Goal: Check status

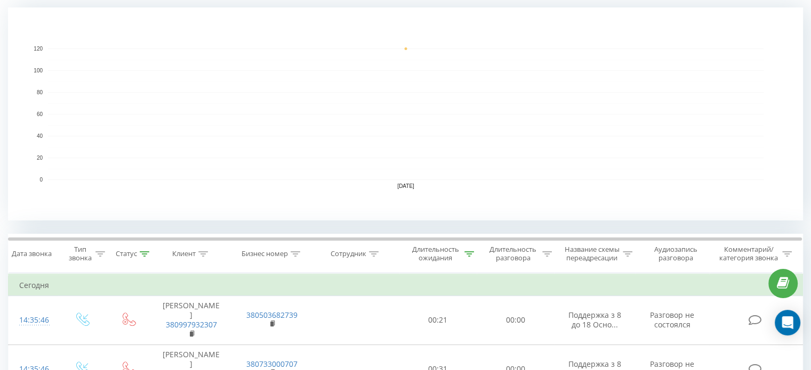
scroll to position [320, 0]
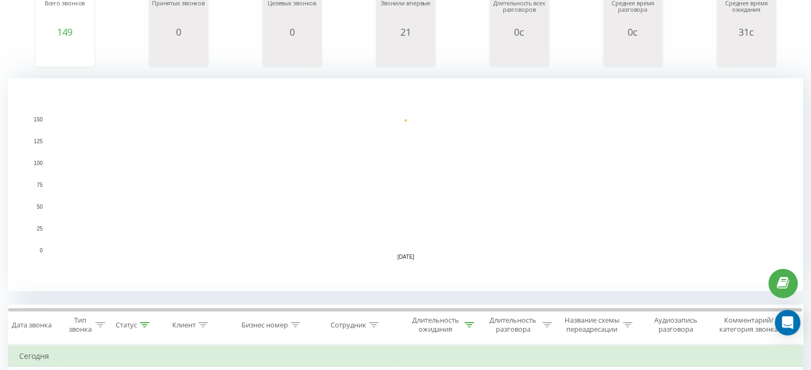
scroll to position [267, 0]
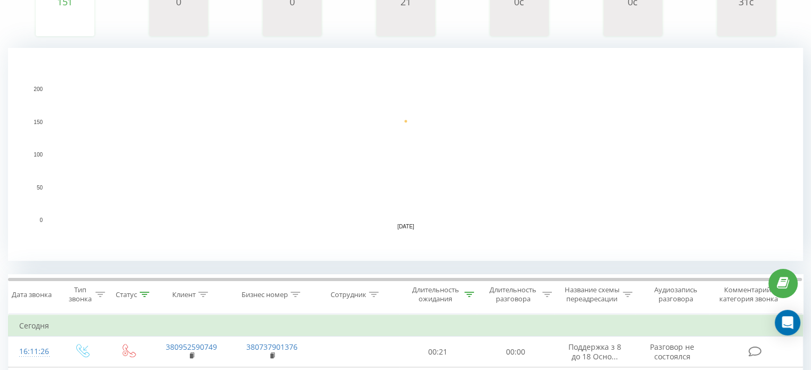
scroll to position [320, 0]
